Goal: Task Accomplishment & Management: Use online tool/utility

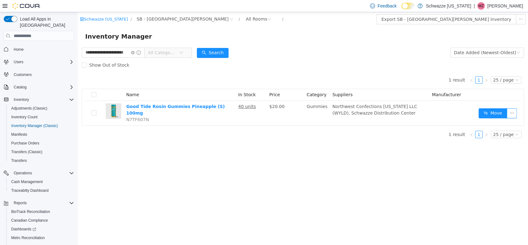
scroll to position [28, 0]
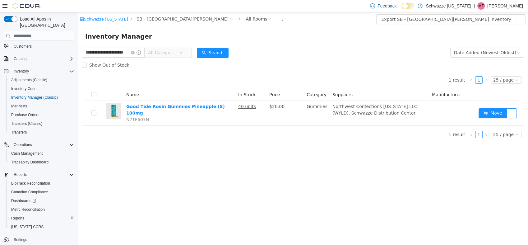
click at [35, 214] on div "Reports" at bounding box center [41, 217] width 65 height 7
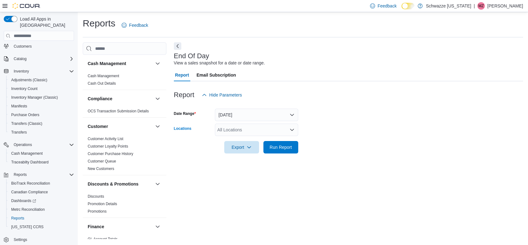
click at [249, 132] on div "All Locations" at bounding box center [256, 129] width 83 height 12
type input "***"
click at [246, 140] on span "SB - [GEOGRAPHIC_DATA][PERSON_NAME]" at bounding box center [276, 140] width 91 height 6
click at [346, 132] on form "Date Range [DATE] Locations SB - [GEOGRAPHIC_DATA][PERSON_NAME] Export Run Repo…" at bounding box center [348, 127] width 349 height 52
click at [278, 149] on span "Run Report" at bounding box center [281, 147] width 22 height 6
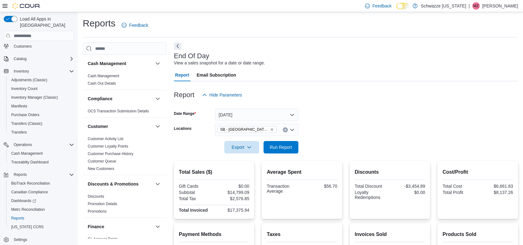
scroll to position [181, 0]
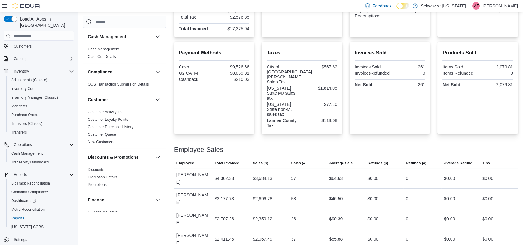
click at [22, 95] on span "Inventory Manager (Classic)" at bounding box center [34, 97] width 47 height 5
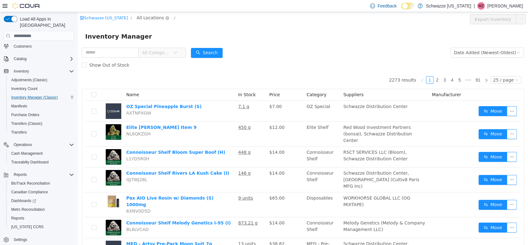
click at [147, 16] on span "All Locations" at bounding box center [150, 17] width 27 height 7
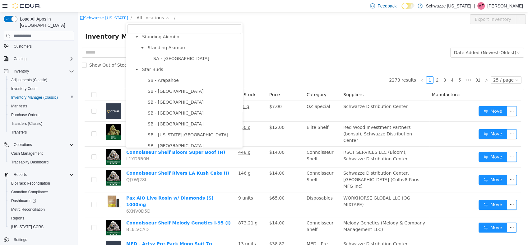
scroll to position [173, 0]
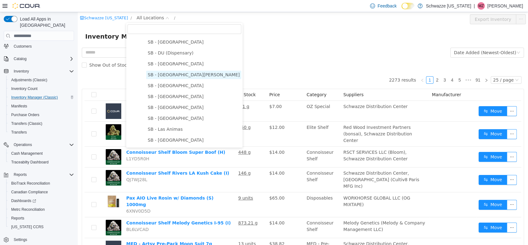
click at [169, 77] on span "SB - [GEOGRAPHIC_DATA][PERSON_NAME]" at bounding box center [194, 74] width 92 height 5
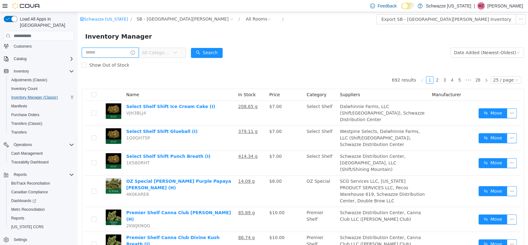
click at [119, 53] on input "text" at bounding box center [110, 53] width 57 height 10
type input "**********"
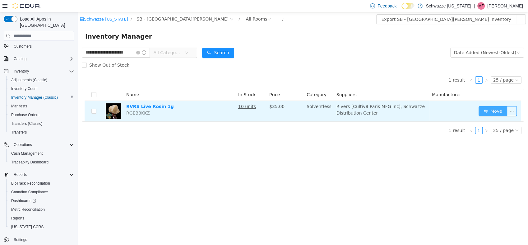
click at [483, 111] on button "Move" at bounding box center [493, 111] width 29 height 10
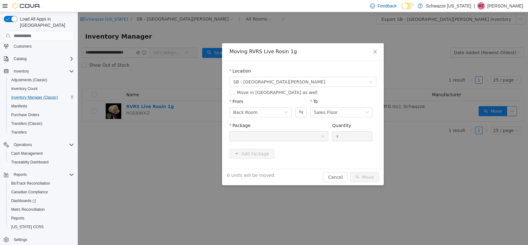
click at [297, 138] on div at bounding box center [276, 136] width 87 height 9
click at [376, 49] on icon "icon: close" at bounding box center [375, 51] width 5 height 5
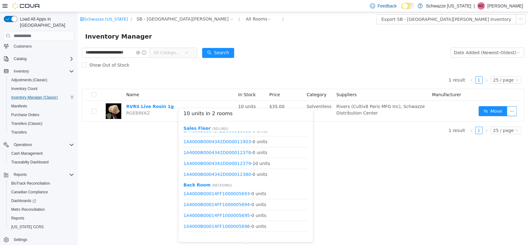
scroll to position [301, 0]
